Goal: Complete application form

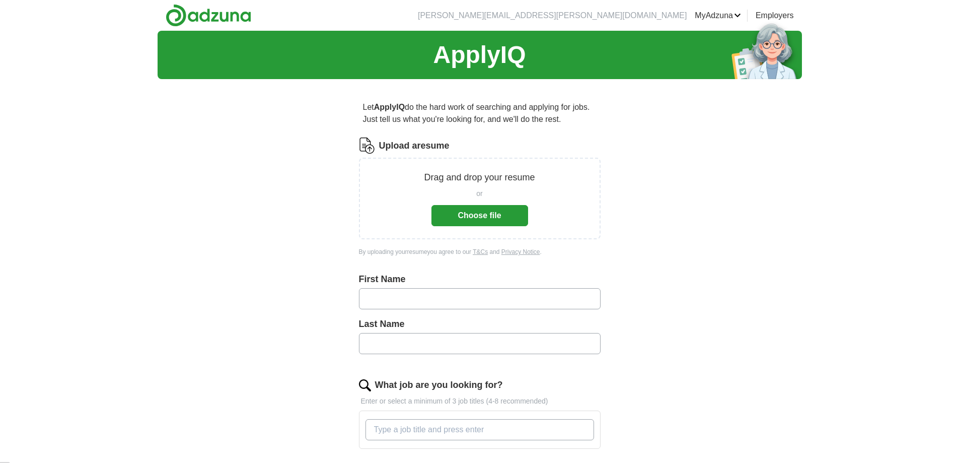
click at [473, 224] on button "Choose file" at bounding box center [480, 215] width 97 height 21
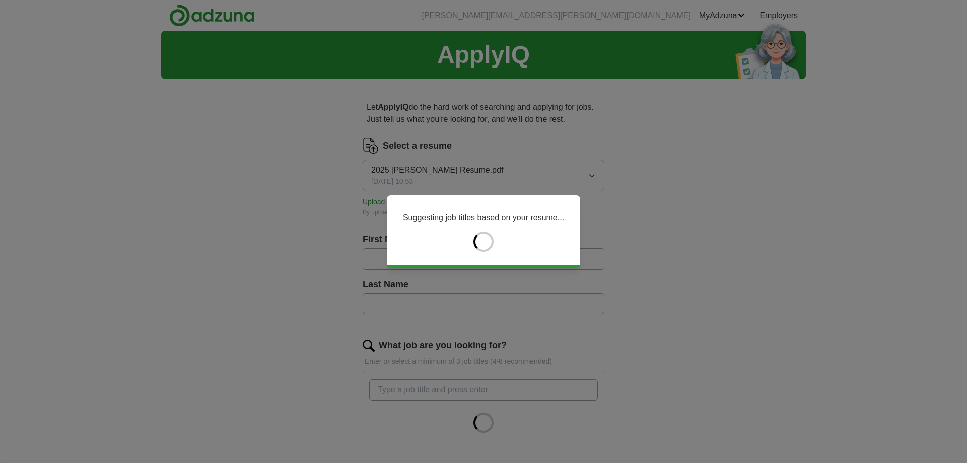
type input "******"
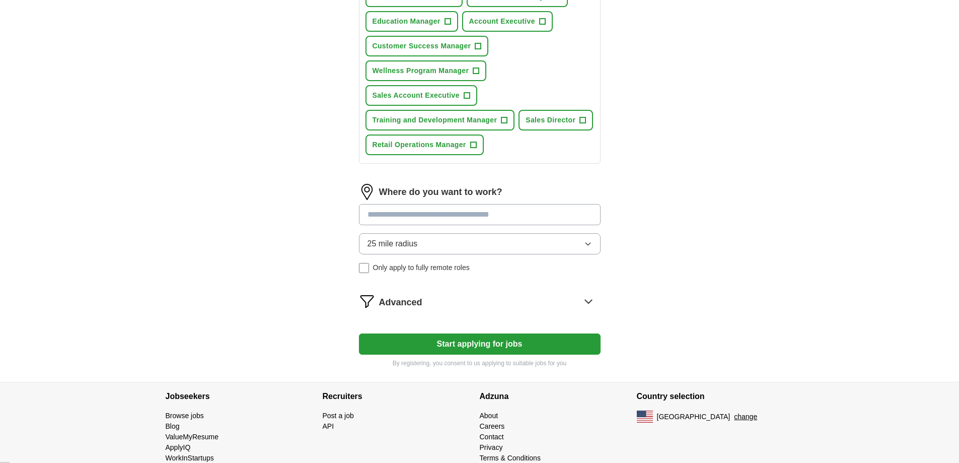
scroll to position [439, 0]
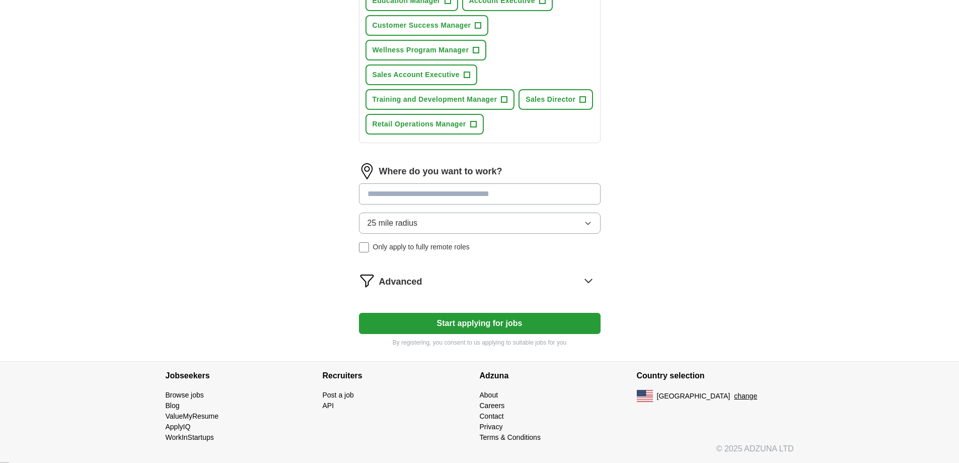
click at [410, 191] on input at bounding box center [480, 193] width 242 height 21
type input "*"
type input "*********"
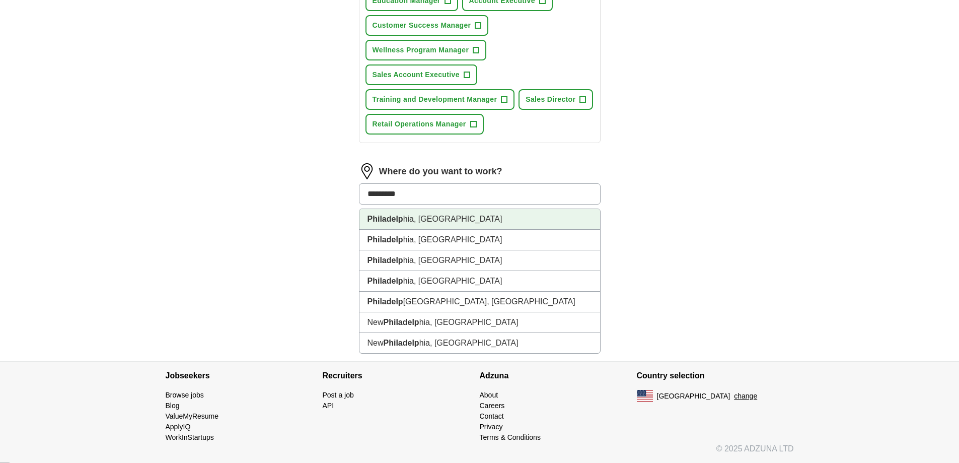
click at [432, 221] on li "Philadelp hia, [GEOGRAPHIC_DATA]" at bounding box center [480, 219] width 241 height 21
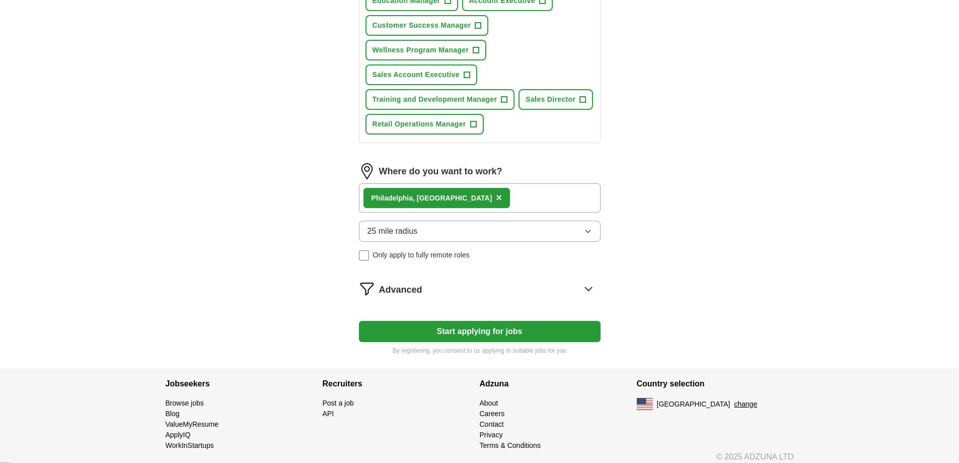
click at [415, 254] on span "Only apply to fully remote roles" at bounding box center [421, 255] width 97 height 11
click at [479, 333] on button "Start applying for jobs" at bounding box center [480, 331] width 242 height 21
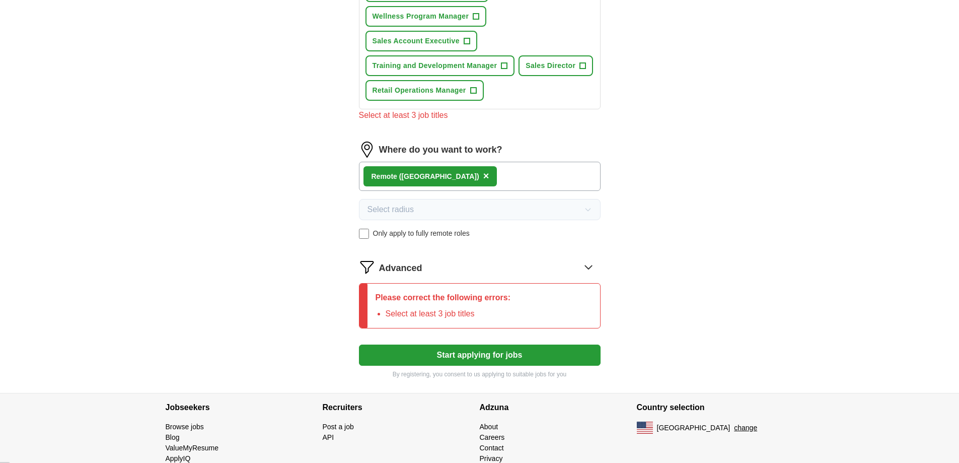
scroll to position [504, 0]
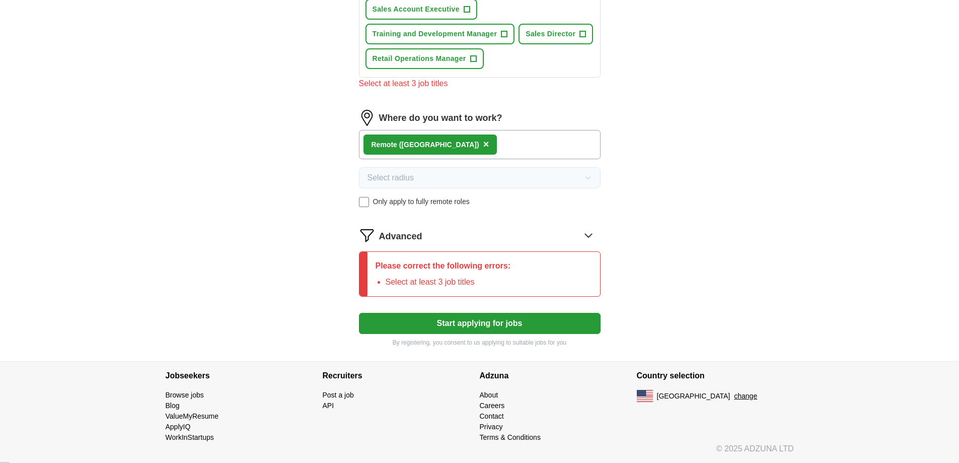
click at [438, 274] on div "Please correct the following errors: Select at least 3 job titles" at bounding box center [444, 274] width 152 height 44
click at [436, 269] on p "Please correct the following errors:" at bounding box center [443, 266] width 135 height 12
click at [461, 260] on p "Please correct the following errors:" at bounding box center [443, 266] width 135 height 12
click at [418, 233] on span "Advanced" at bounding box center [400, 237] width 43 height 14
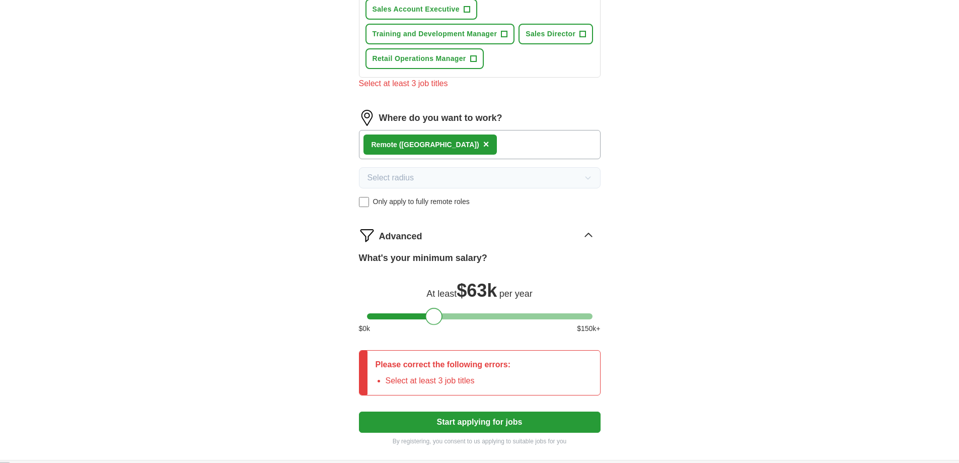
drag, startPoint x: 380, startPoint y: 317, endPoint x: 439, endPoint y: 309, distance: 59.4
click at [439, 310] on div at bounding box center [433, 316] width 17 height 17
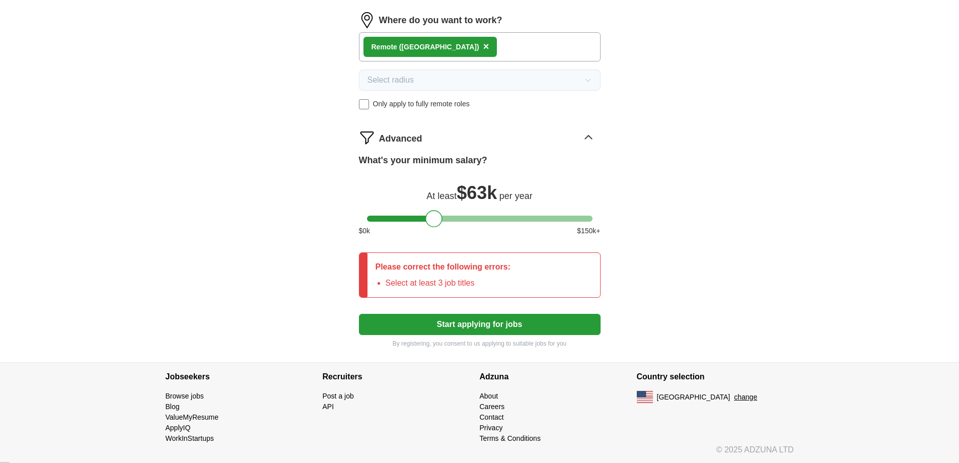
scroll to position [603, 0]
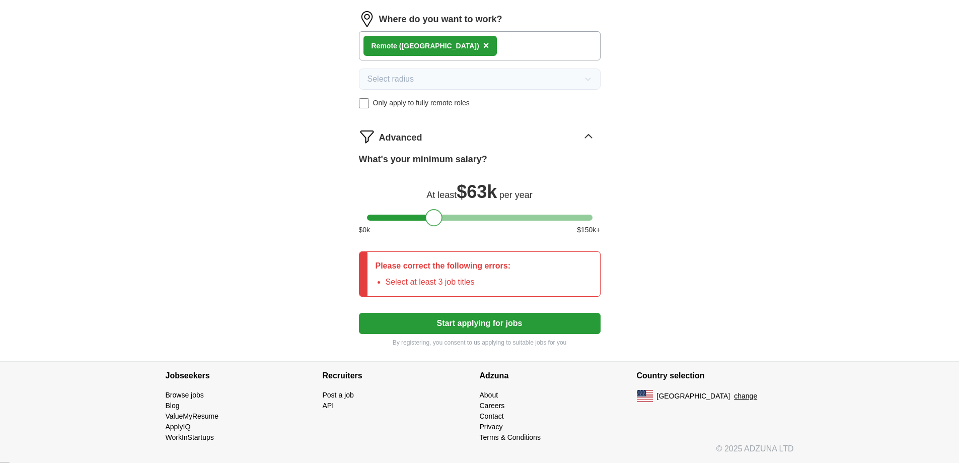
click at [461, 328] on button "Start applying for jobs" at bounding box center [480, 323] width 242 height 21
click at [437, 283] on li "Select at least 3 job titles" at bounding box center [448, 282] width 125 height 12
click at [459, 277] on li "Select at least 3 job titles" at bounding box center [448, 282] width 125 height 12
click at [498, 318] on button "Start applying for jobs" at bounding box center [480, 323] width 242 height 21
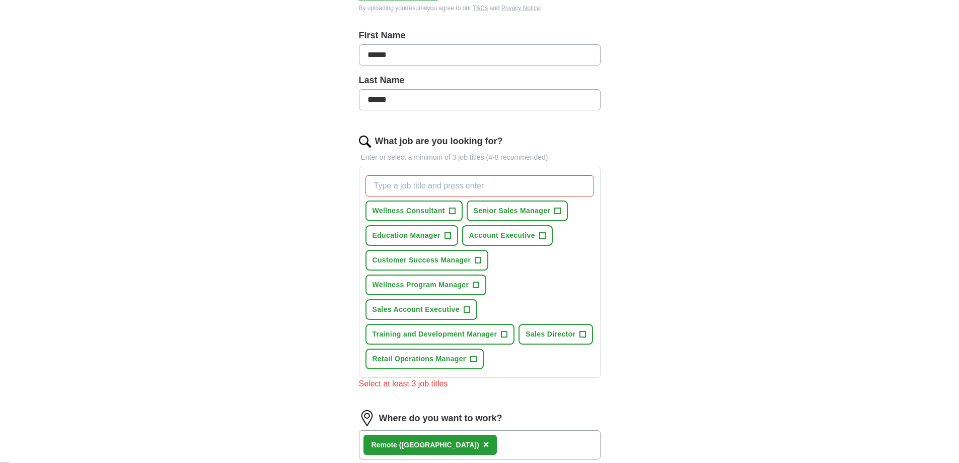
scroll to position [200, 0]
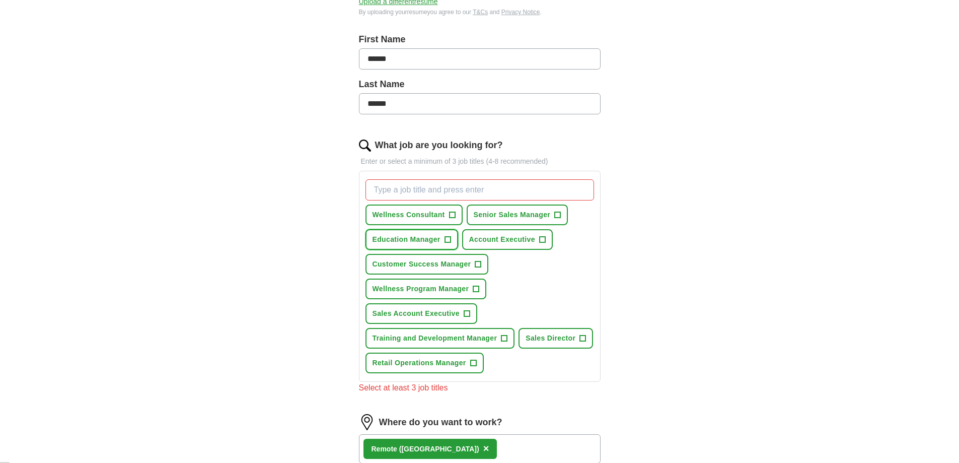
click at [437, 243] on span "Education Manager" at bounding box center [407, 239] width 68 height 11
click at [443, 264] on span "Customer Success Manager" at bounding box center [422, 264] width 99 height 11
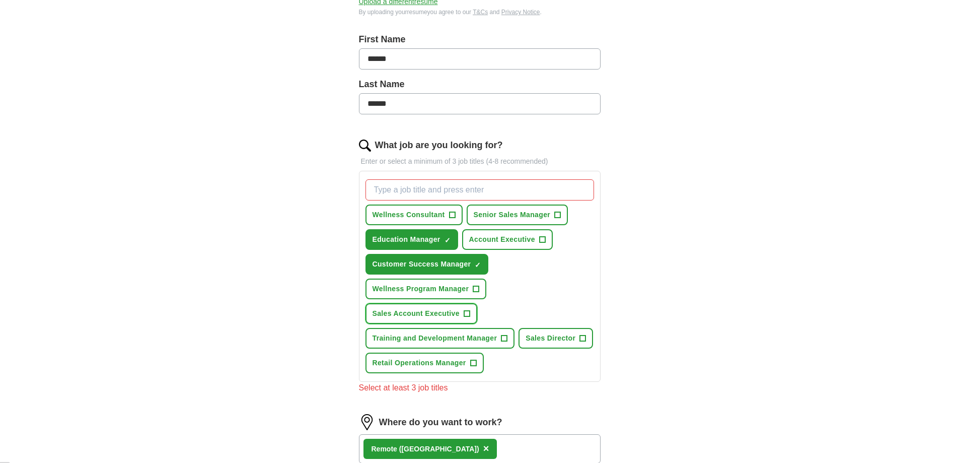
click at [435, 313] on span "Sales Account Executive" at bounding box center [416, 313] width 87 height 11
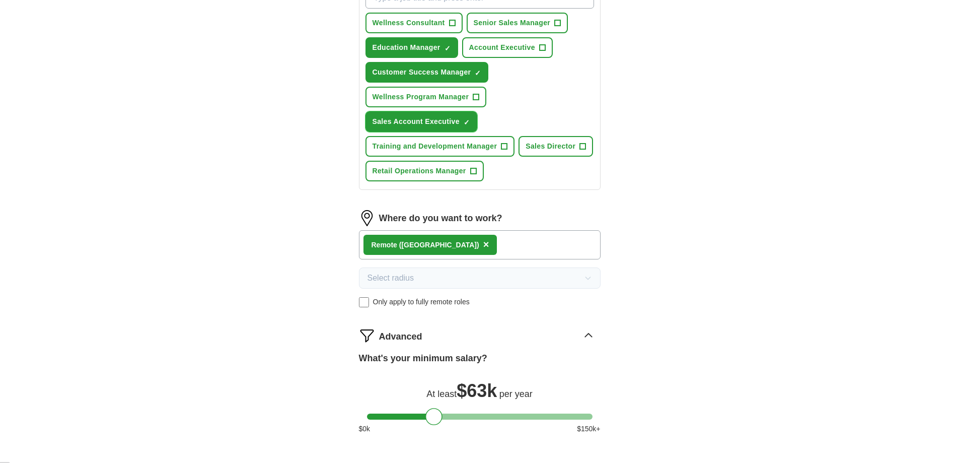
scroll to position [502, 0]
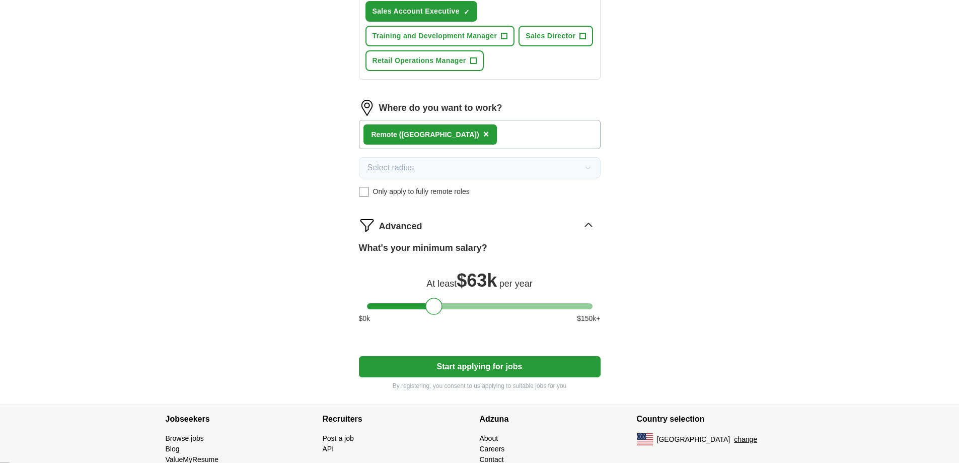
click at [462, 368] on button "Start applying for jobs" at bounding box center [480, 366] width 242 height 21
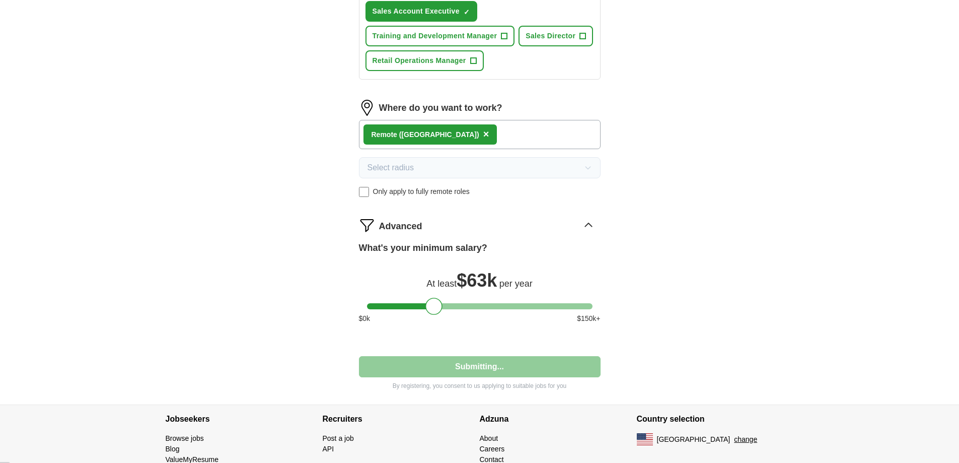
select select "**"
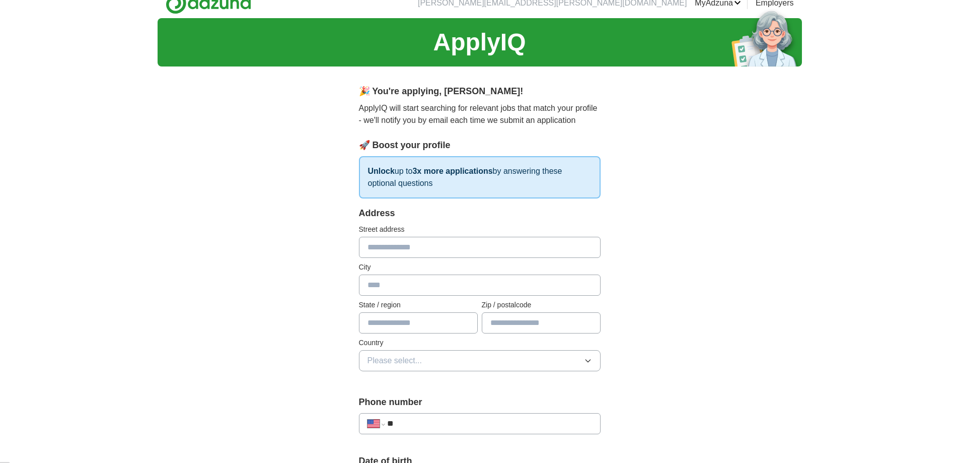
scroll to position [0, 0]
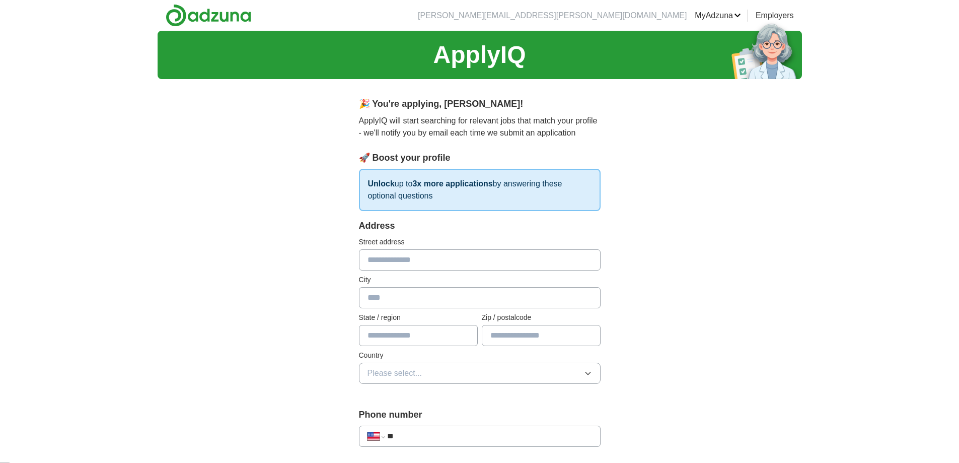
click at [390, 258] on input "text" at bounding box center [480, 259] width 242 height 21
type input "**********"
type input "*****"
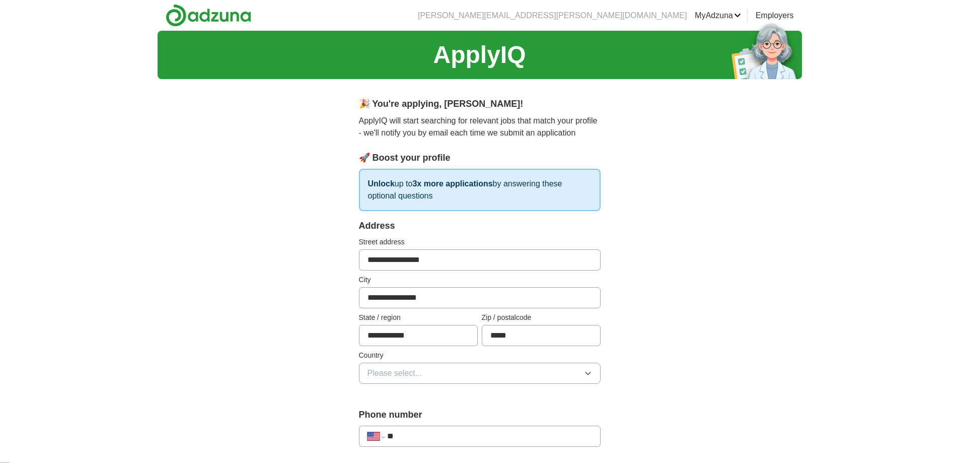
click at [424, 372] on button "Please select..." at bounding box center [480, 373] width 242 height 21
click at [421, 408] on li "[GEOGRAPHIC_DATA]" at bounding box center [480, 417] width 241 height 21
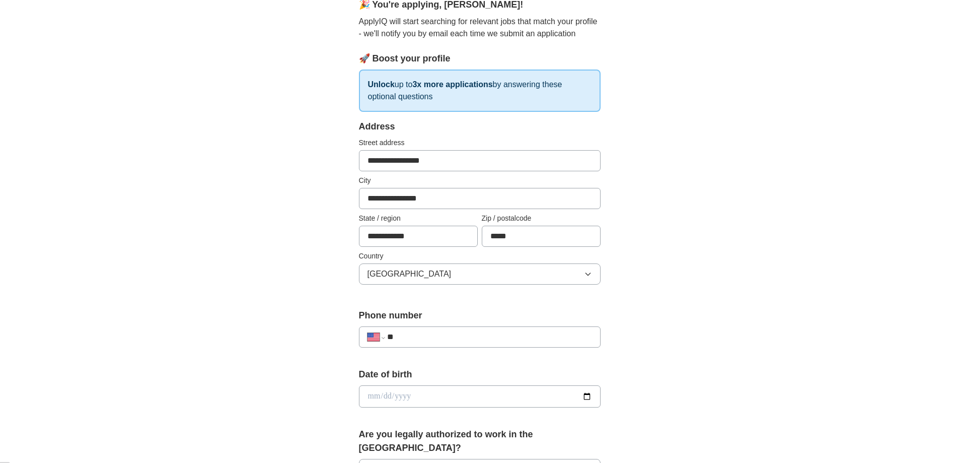
scroll to position [101, 0]
click at [414, 334] on input "**" at bounding box center [489, 335] width 204 height 12
type input "**********"
click at [407, 399] on input "date" at bounding box center [480, 395] width 242 height 22
click at [368, 398] on input "date" at bounding box center [480, 395] width 242 height 22
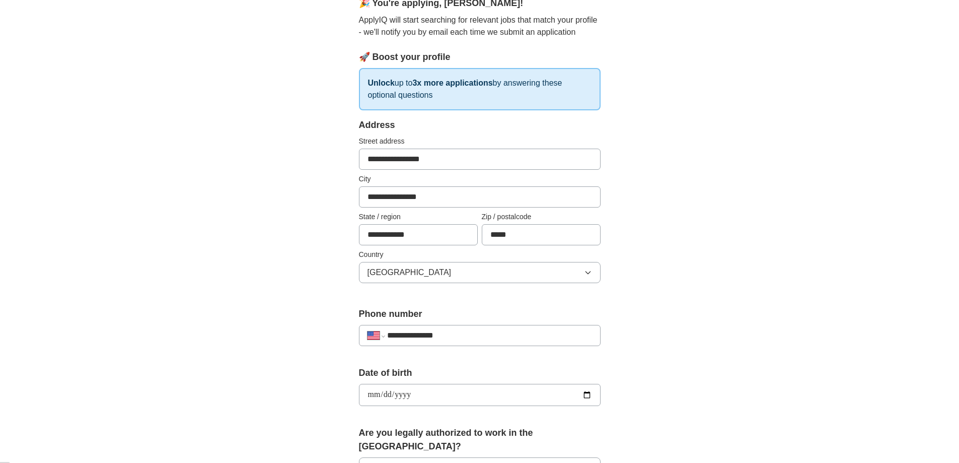
type input "**********"
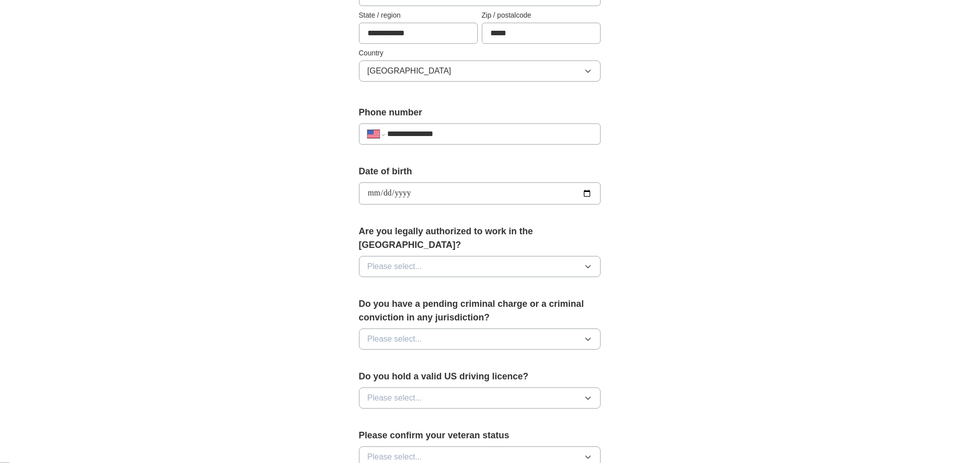
click at [453, 256] on button "Please select..." at bounding box center [480, 266] width 242 height 21
click at [374, 283] on span "Yes" at bounding box center [374, 289] width 13 height 12
click at [385, 328] on button "Please select..." at bounding box center [480, 338] width 242 height 21
click at [388, 377] on div "No" at bounding box center [480, 383] width 225 height 12
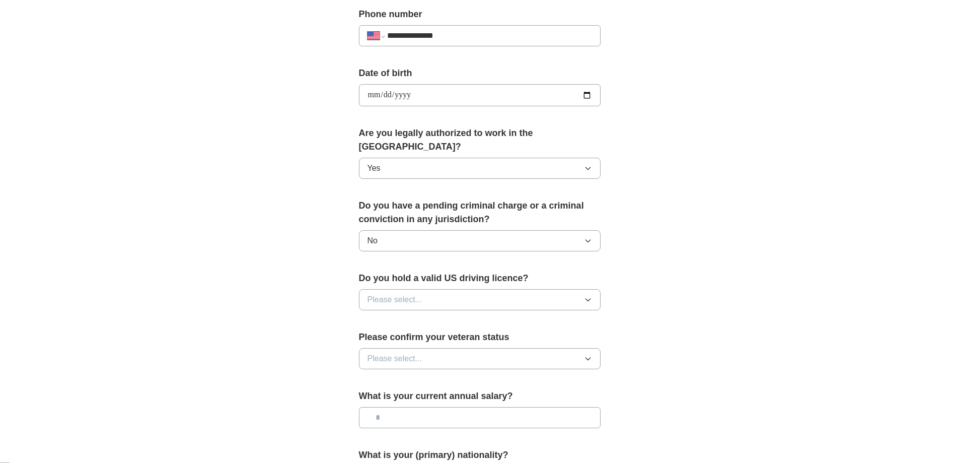
scroll to position [403, 0]
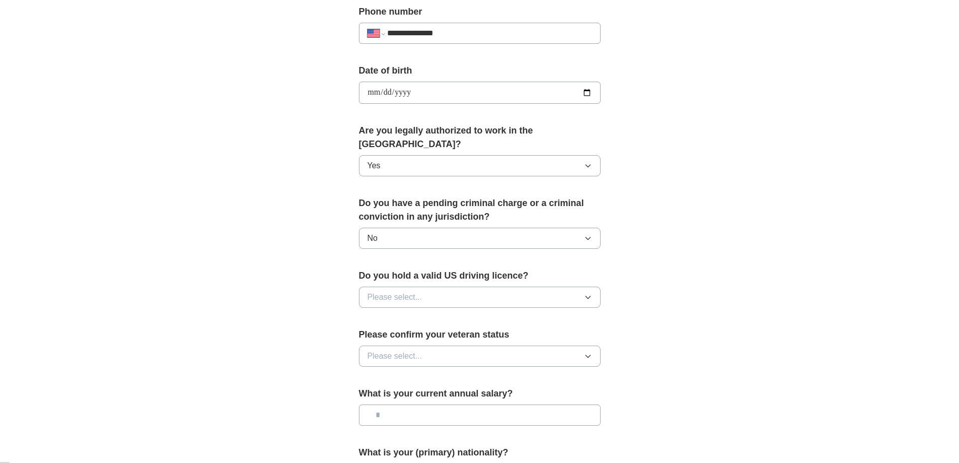
click at [400, 291] on span "Please select..." at bounding box center [395, 297] width 55 height 12
click at [393, 314] on div "Yes" at bounding box center [480, 320] width 225 height 12
click at [390, 345] on button "Please select..." at bounding box center [480, 355] width 242 height 21
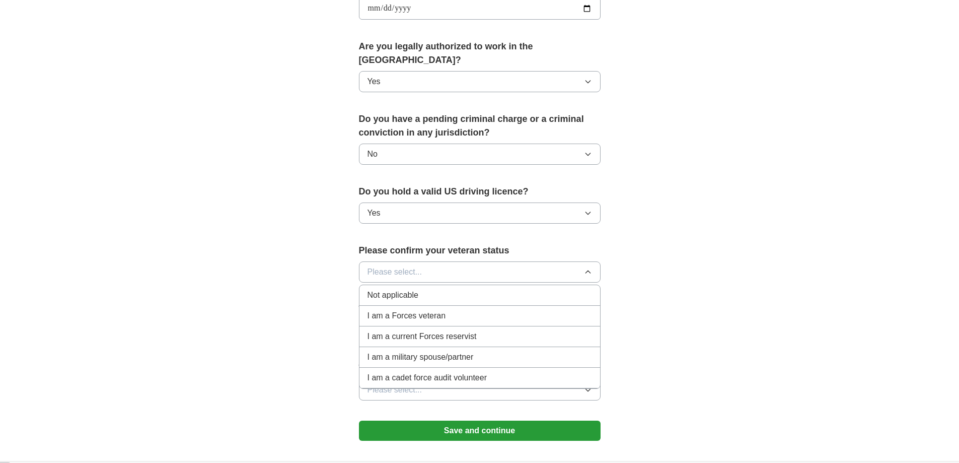
scroll to position [504, 0]
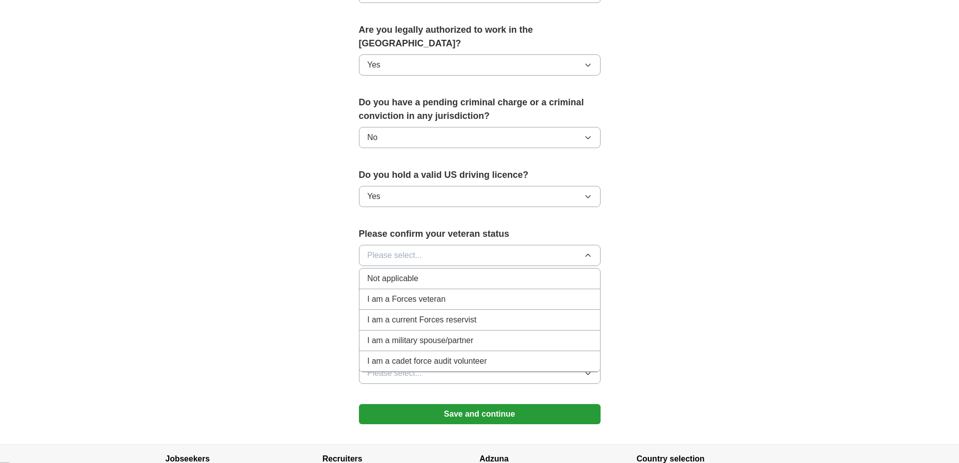
click at [407, 293] on span "I am a Forces veteran" at bounding box center [407, 299] width 79 height 12
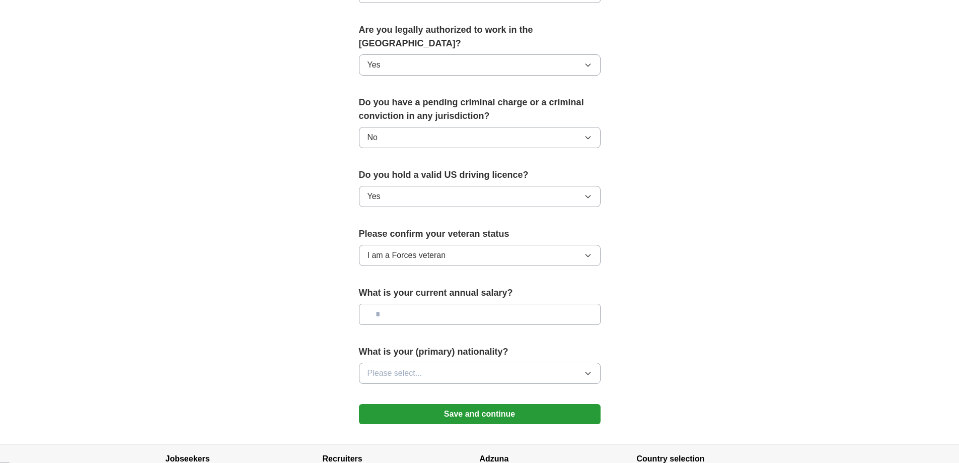
click at [393, 304] on input "text" at bounding box center [480, 314] width 242 height 21
type input "*******"
click at [404, 367] on span "Please select..." at bounding box center [395, 373] width 55 height 12
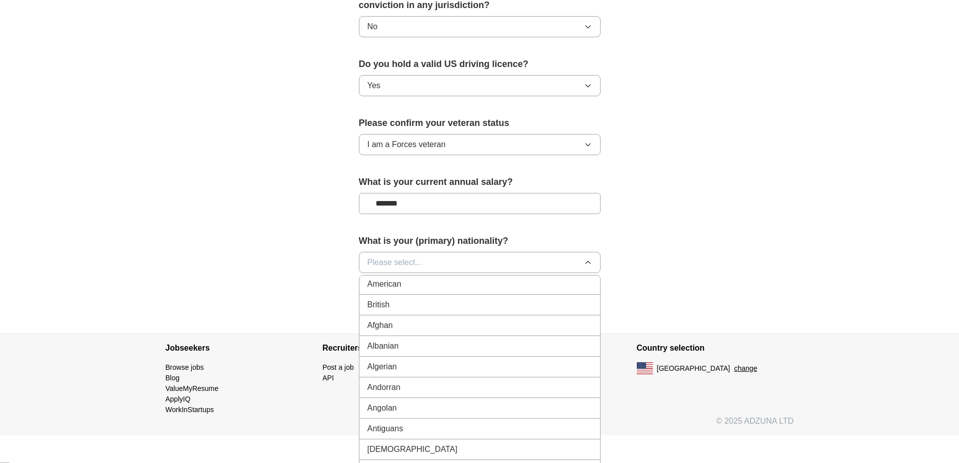
scroll to position [0, 0]
click at [415, 279] on div "American" at bounding box center [480, 285] width 225 height 12
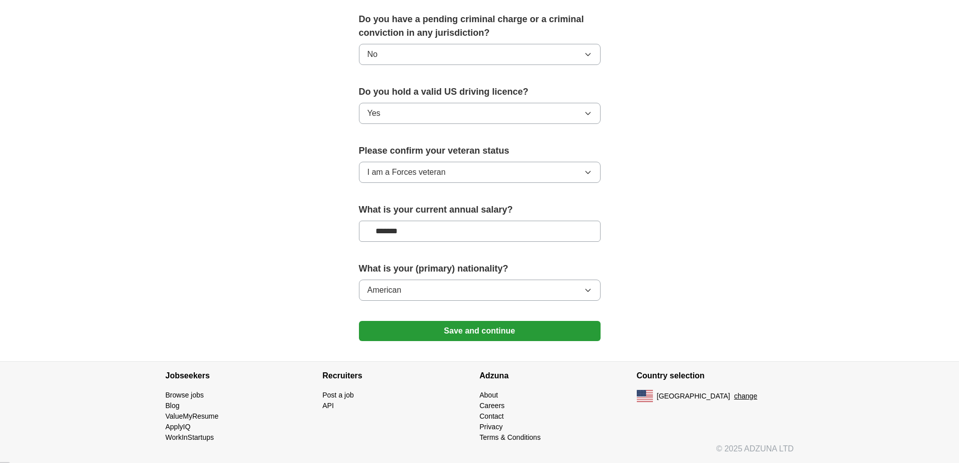
scroll to position [573, 0]
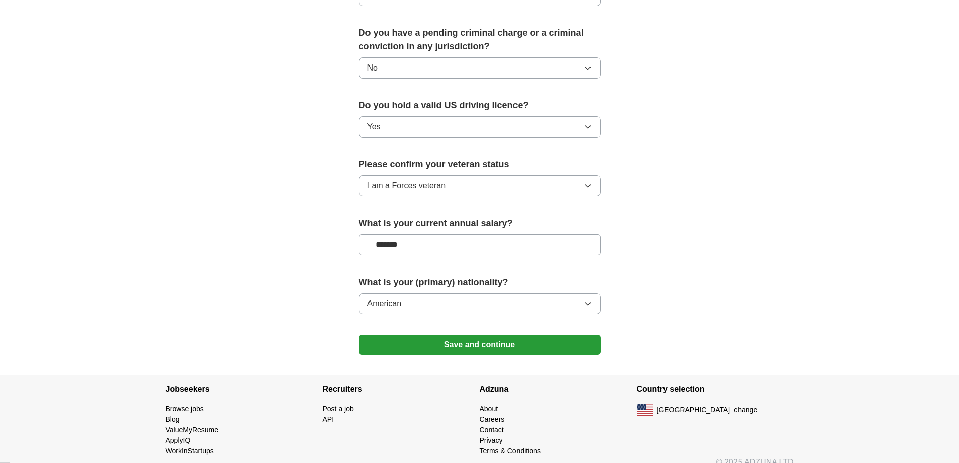
click at [416, 334] on button "Save and continue" at bounding box center [480, 344] width 242 height 20
